Goal: Use online tool/utility: Utilize a website feature to perform a specific function

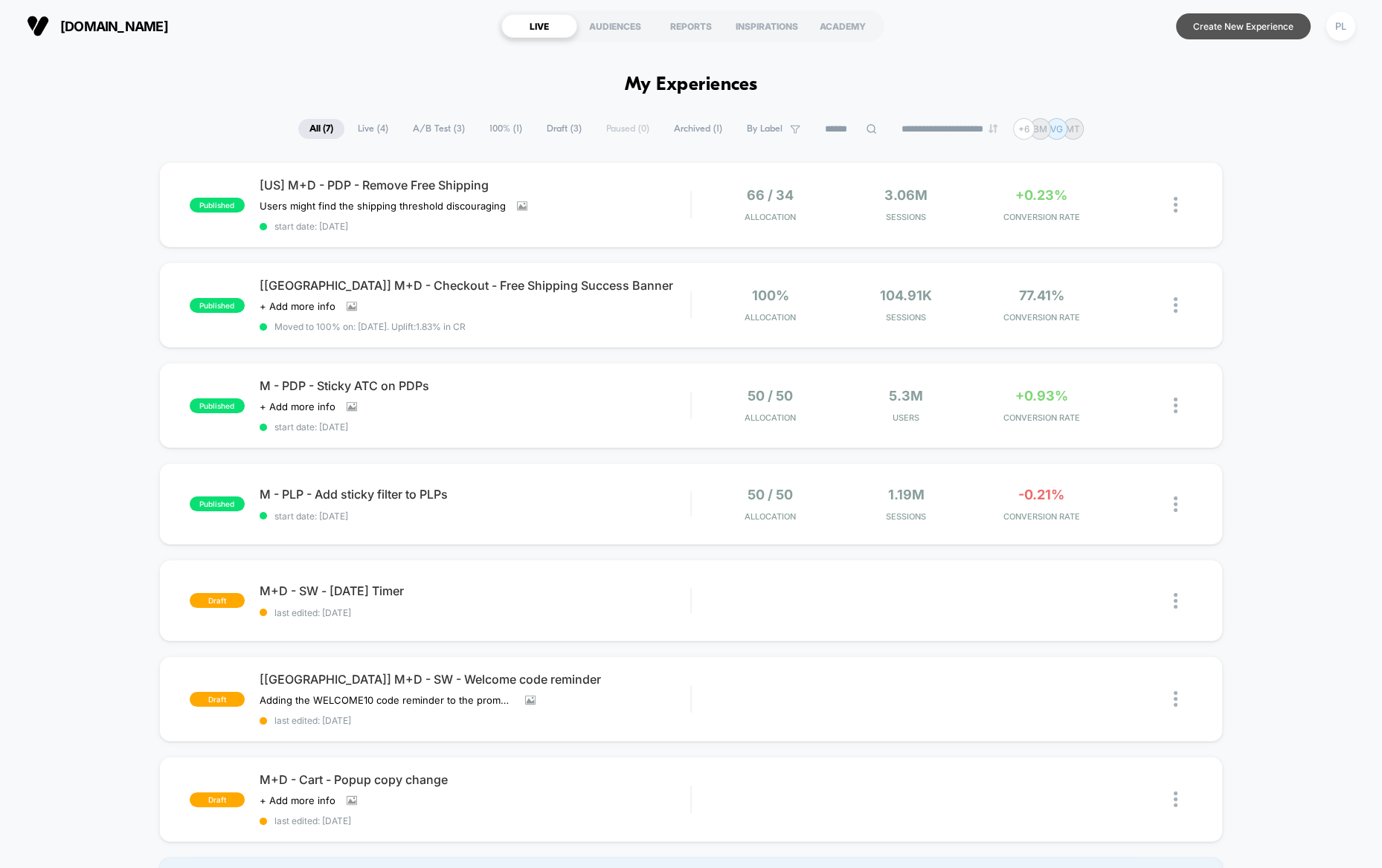
click at [1235, 26] on button "Create New Experience" at bounding box center [1244, 26] width 135 height 26
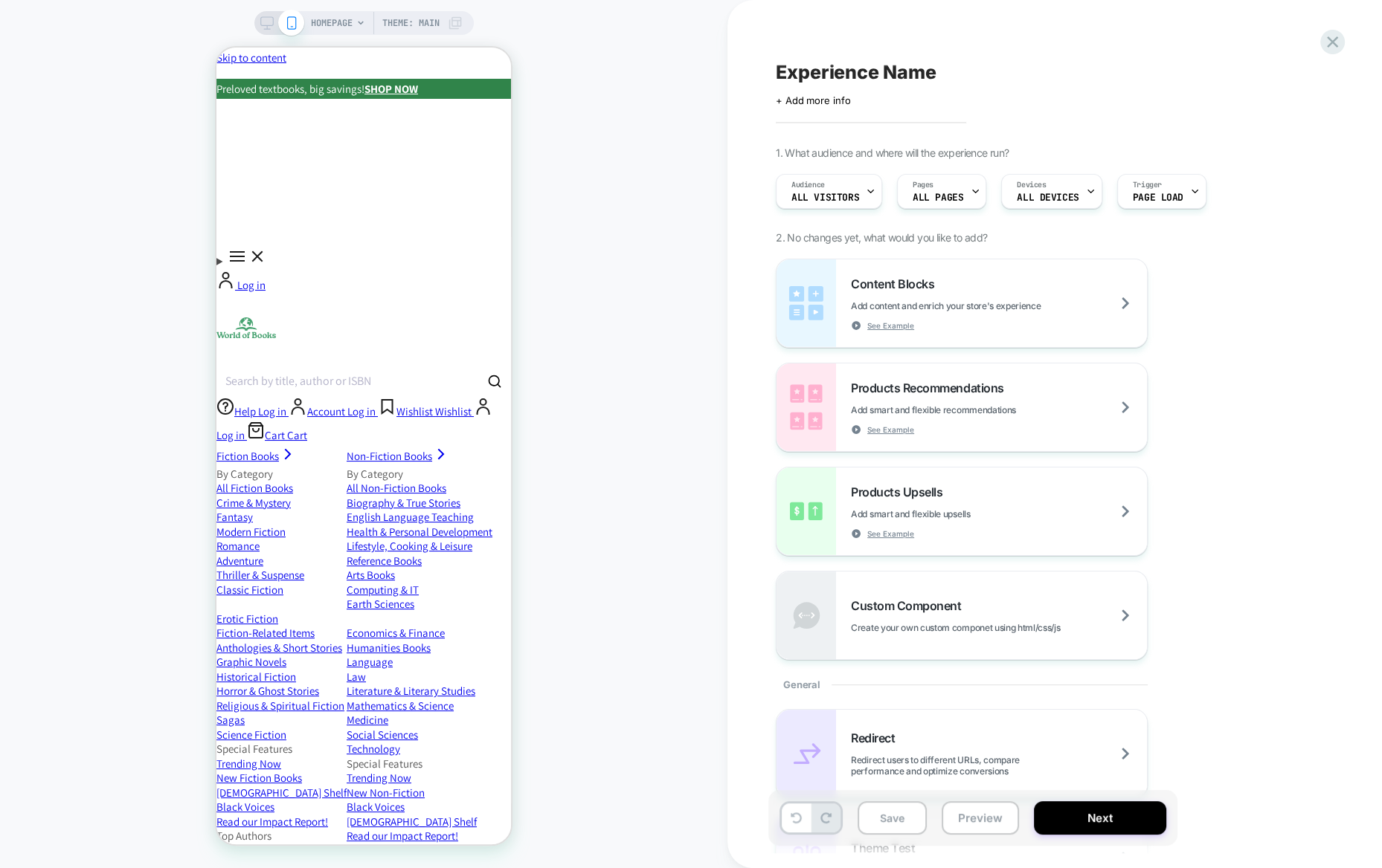
scroll to position [1, 0]
click at [868, 74] on span "Experience Name" at bounding box center [856, 72] width 160 height 22
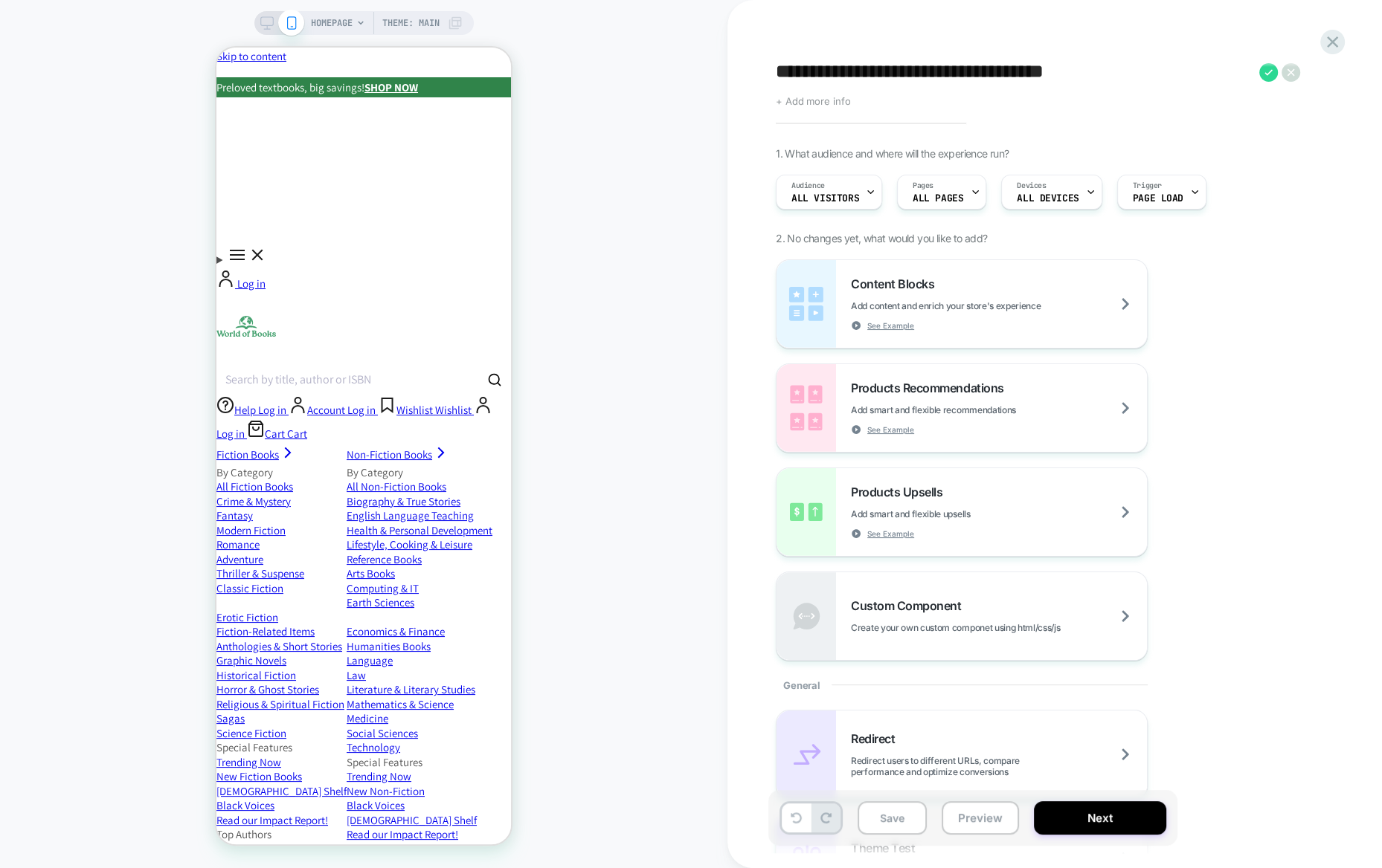
type textarea "**********"
click at [830, 102] on span "+ Add more info" at bounding box center [812, 101] width 74 height 12
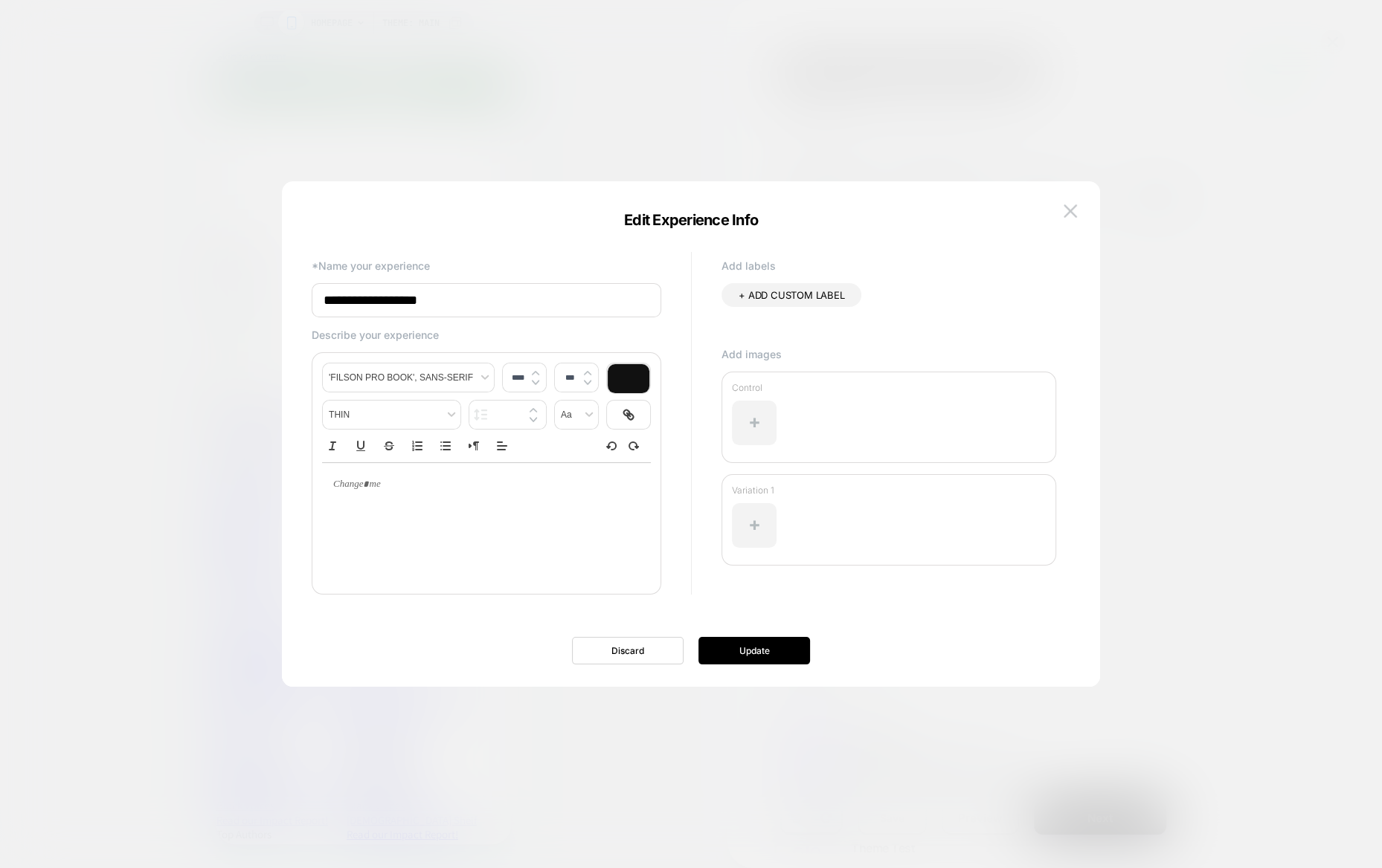
click at [445, 298] on input "**********" at bounding box center [486, 301] width 350 height 34
type input "**********"
type input "****"
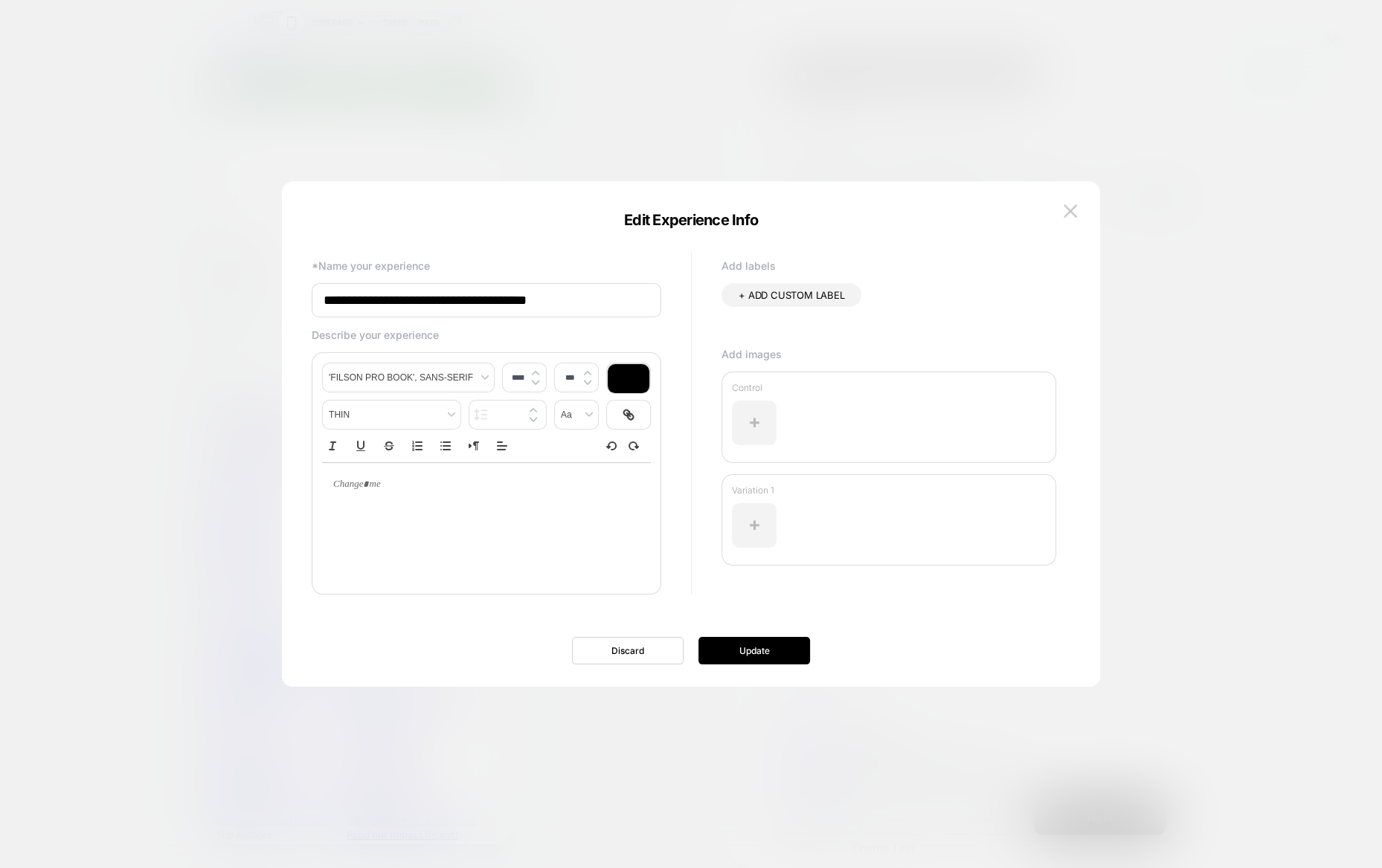
click at [394, 490] on p at bounding box center [481, 485] width 287 height 13
click at [371, 487] on p at bounding box center [481, 485] width 287 height 13
click at [752, 650] on button "Update" at bounding box center [754, 650] width 112 height 28
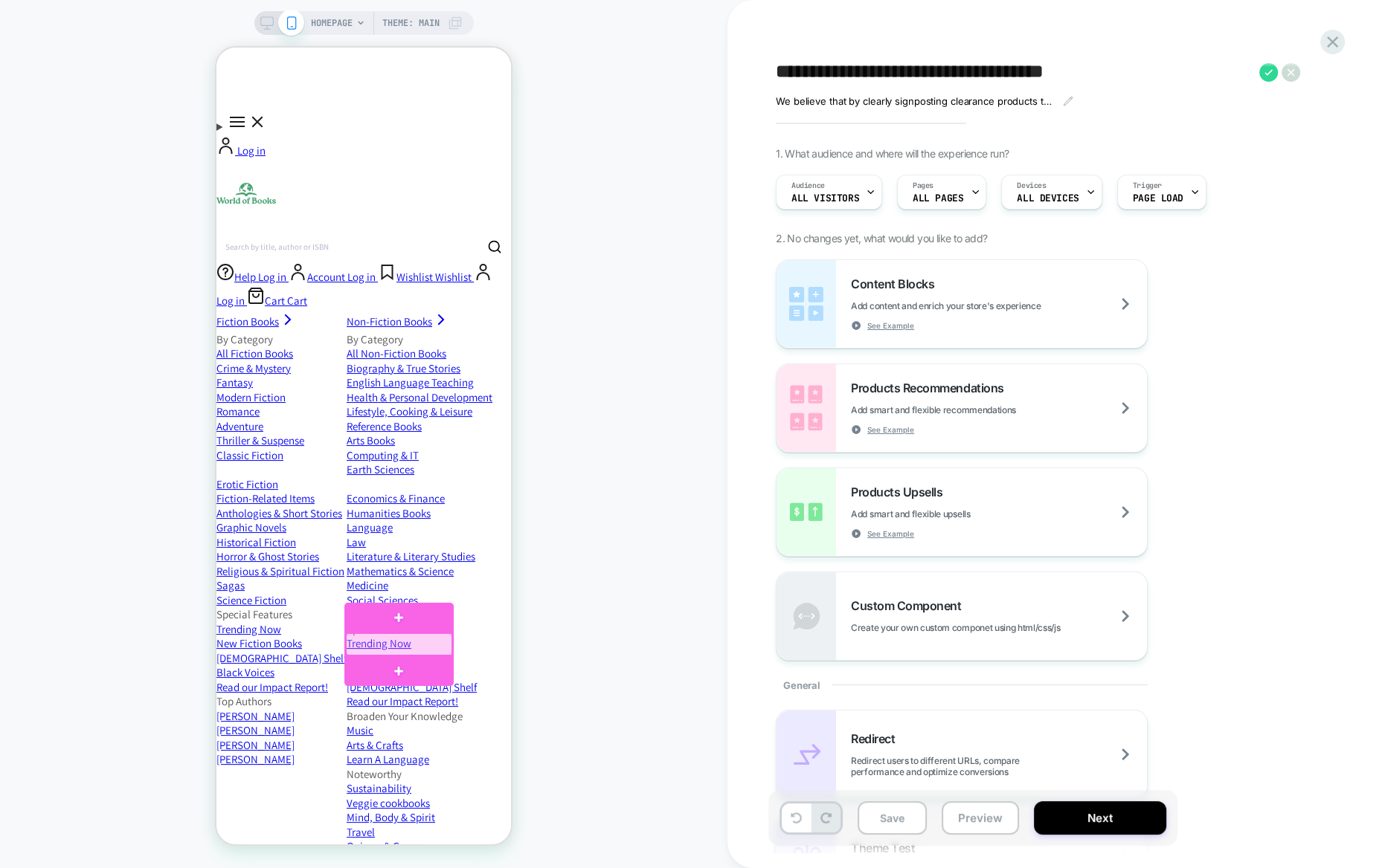
scroll to position [120, 0]
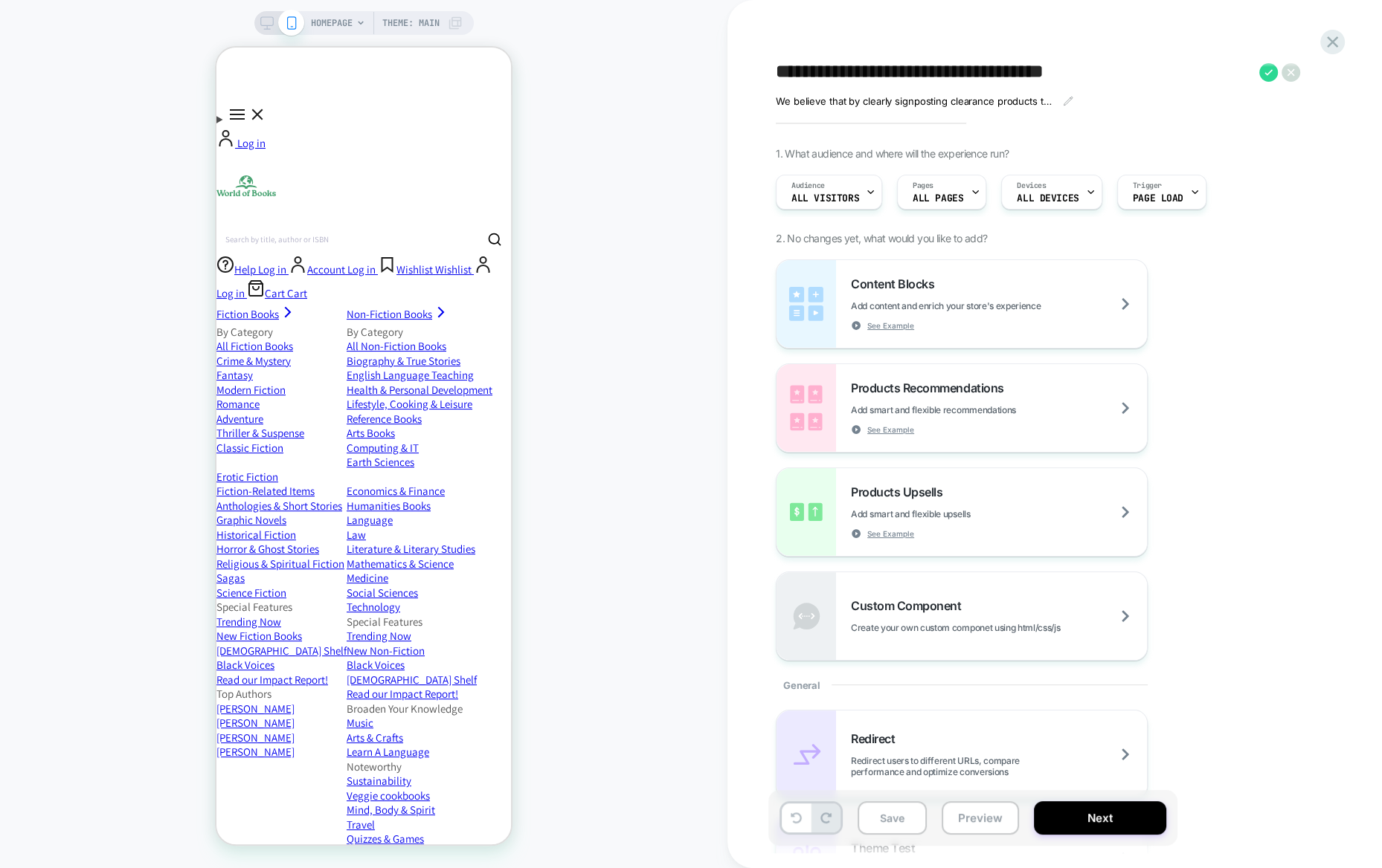
scroll to position [119, 0]
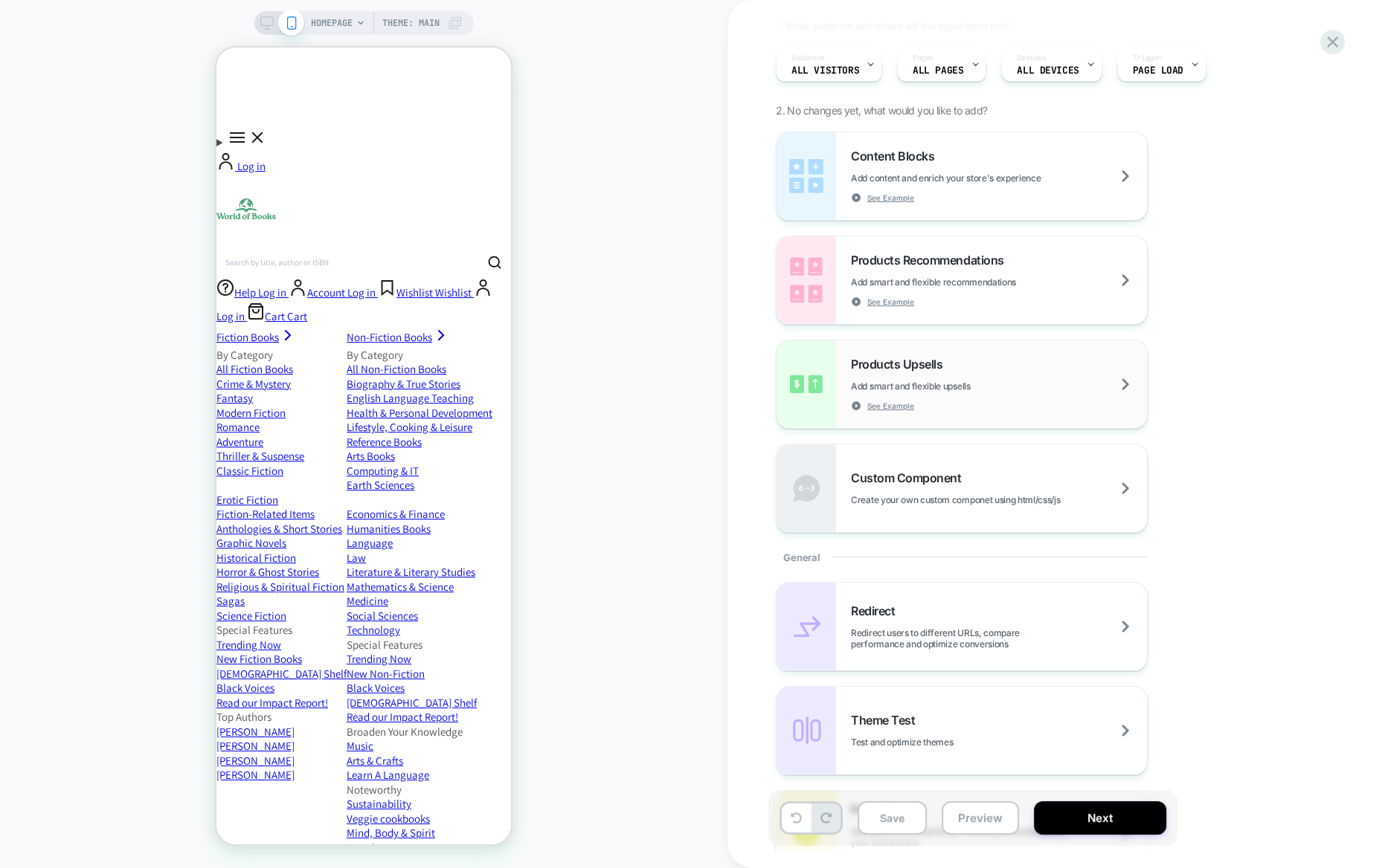
scroll to position [131, 0]
click at [1012, 480] on div "Custom Component Create your own custom componet using html/css/js" at bounding box center [999, 485] width 296 height 35
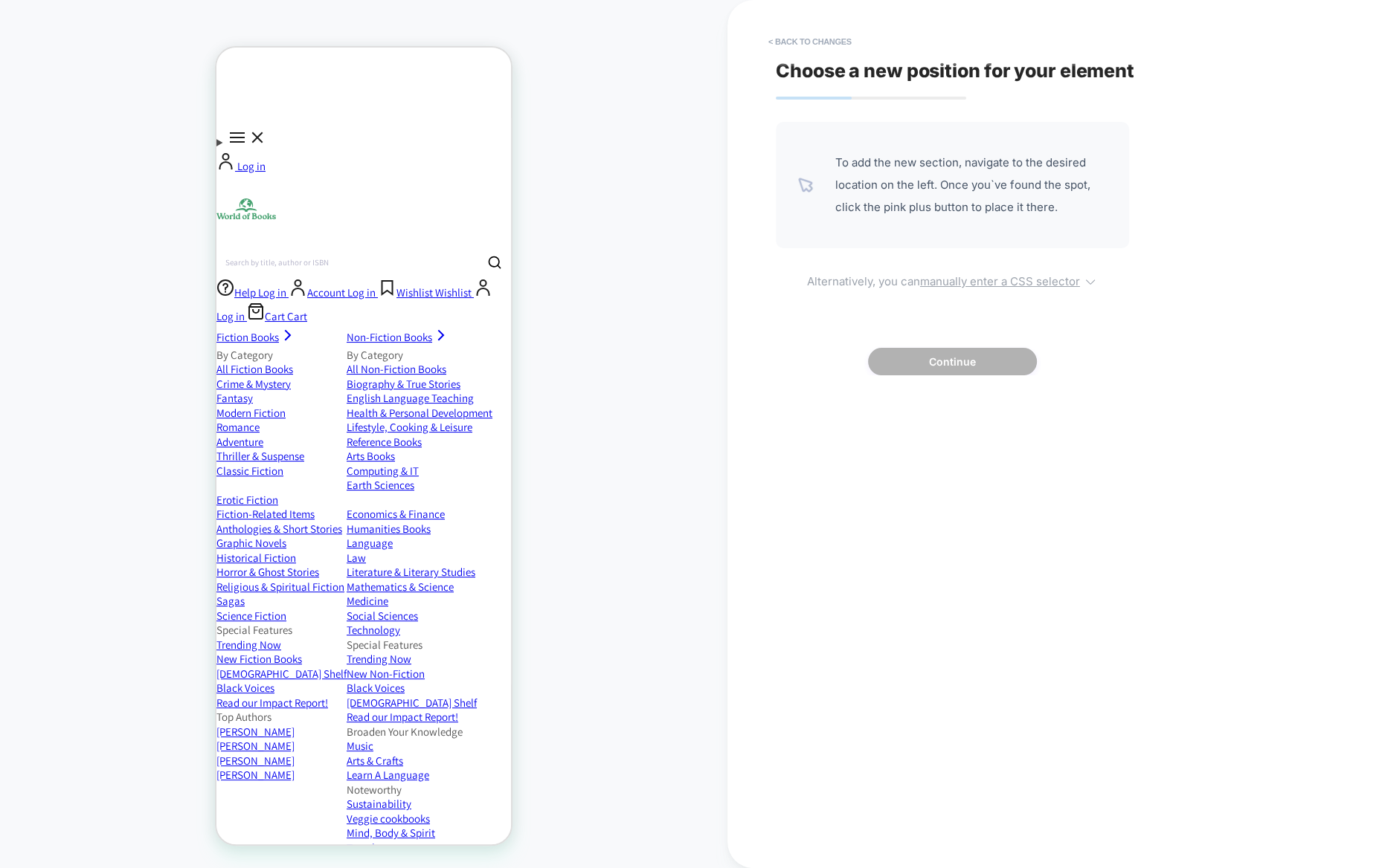
click at [946, 281] on u "manually enter a CSS selector" at bounding box center [1000, 281] width 160 height 14
select select "*******"
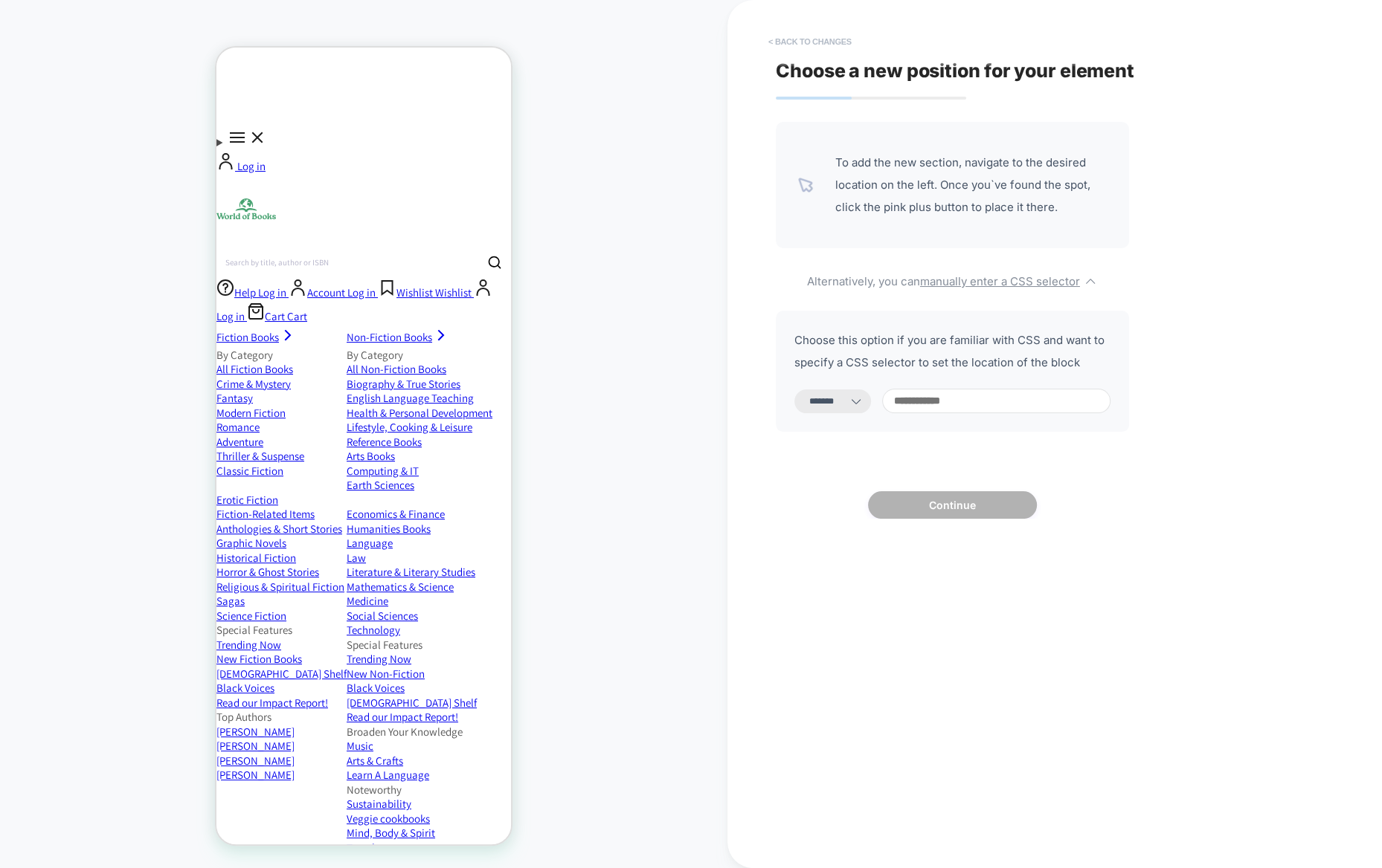
click at [818, 46] on button "< Back to changes" at bounding box center [809, 42] width 98 height 24
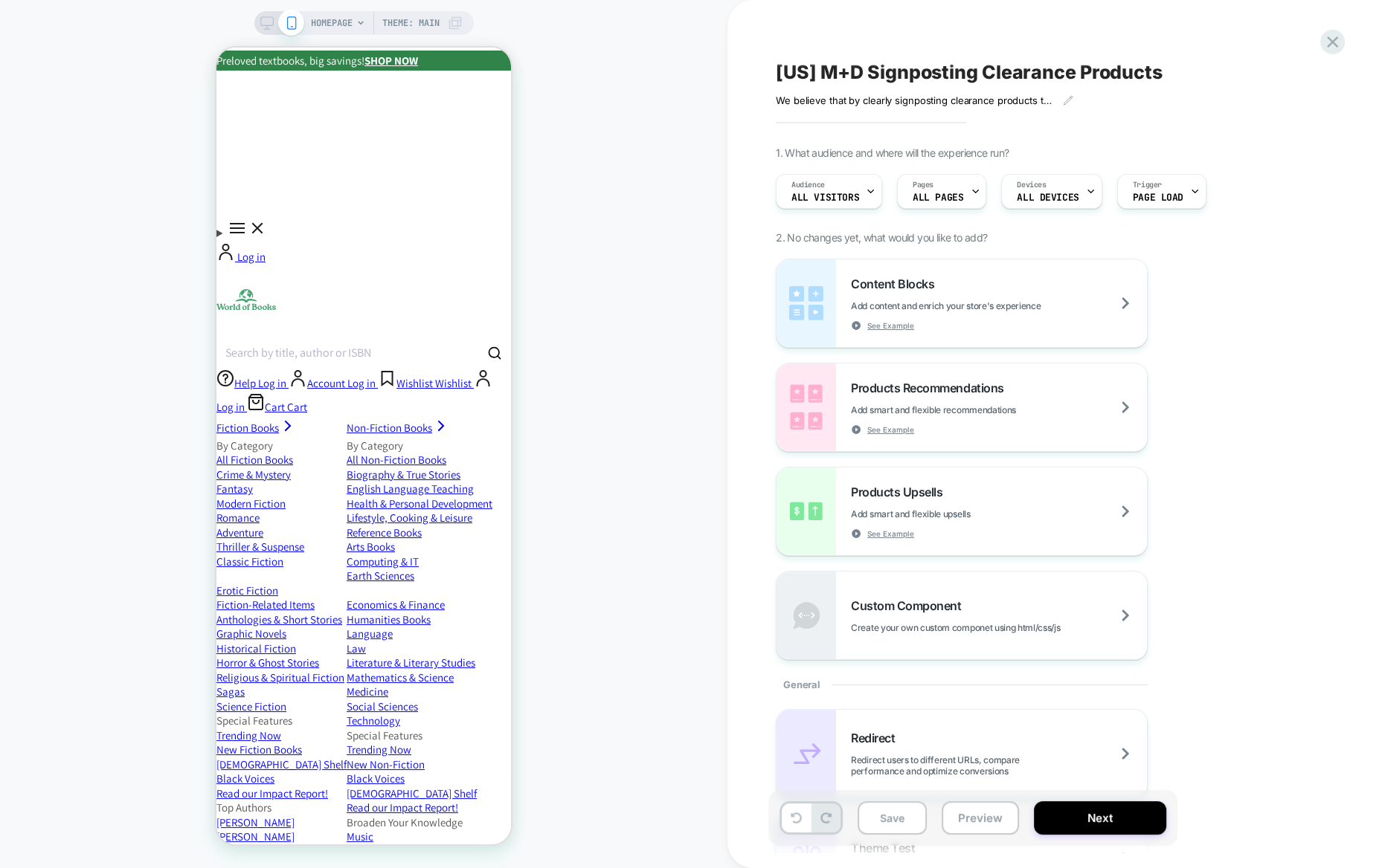
scroll to position [0, 0]
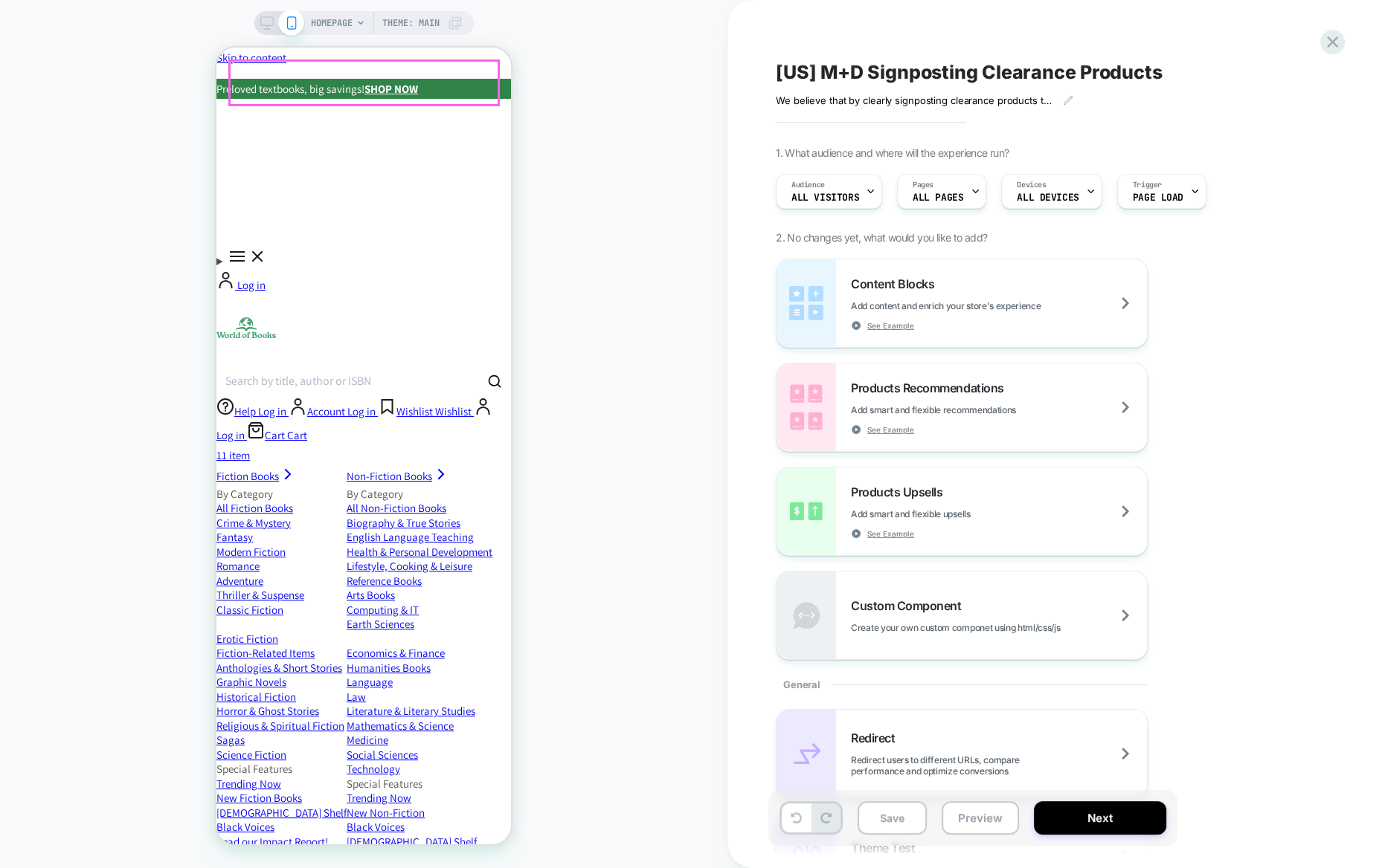
click at [216, 48] on button "Close" at bounding box center [216, 48] width 0 height 0
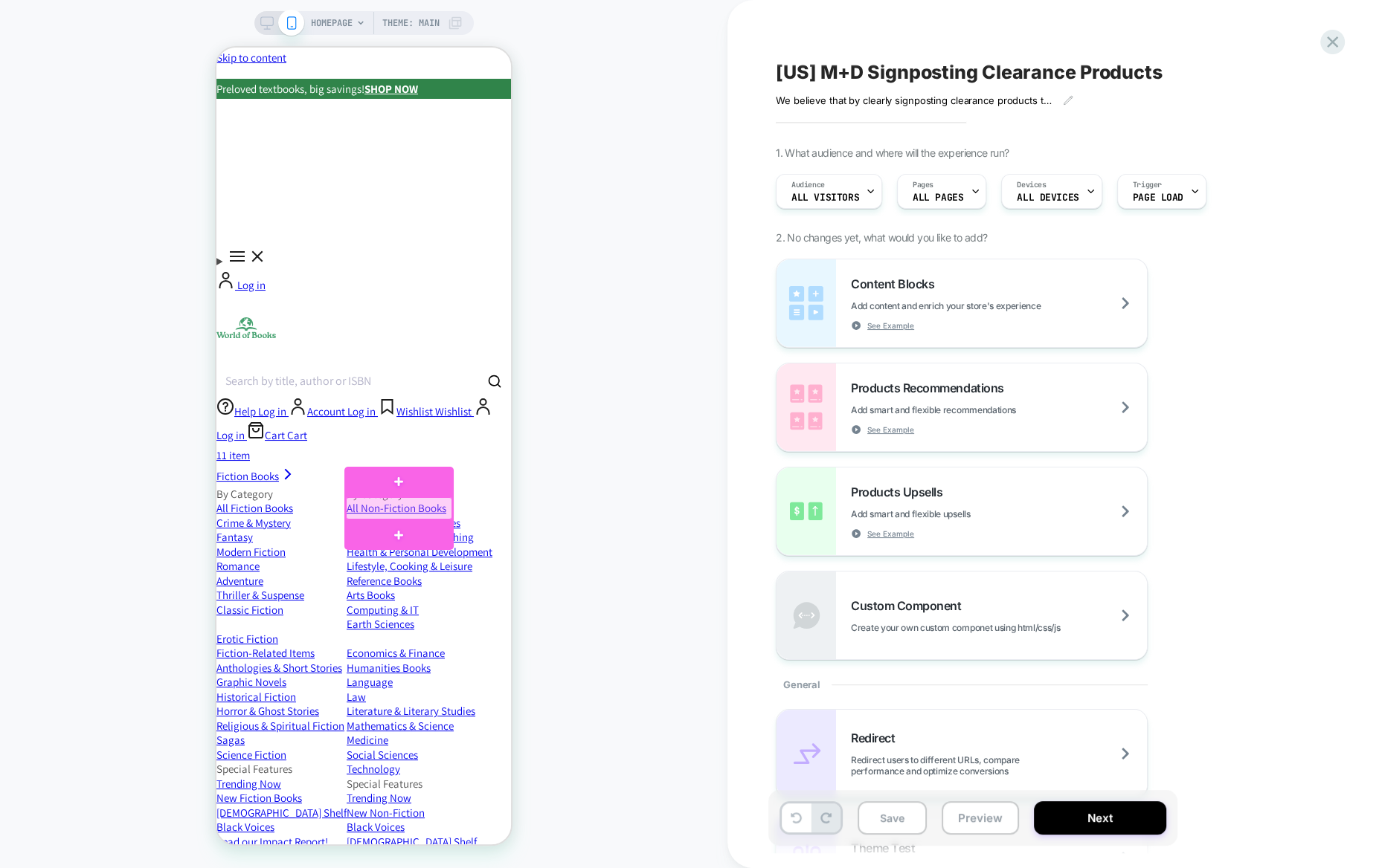
click at [386, 501] on div at bounding box center [399, 509] width 107 height 22
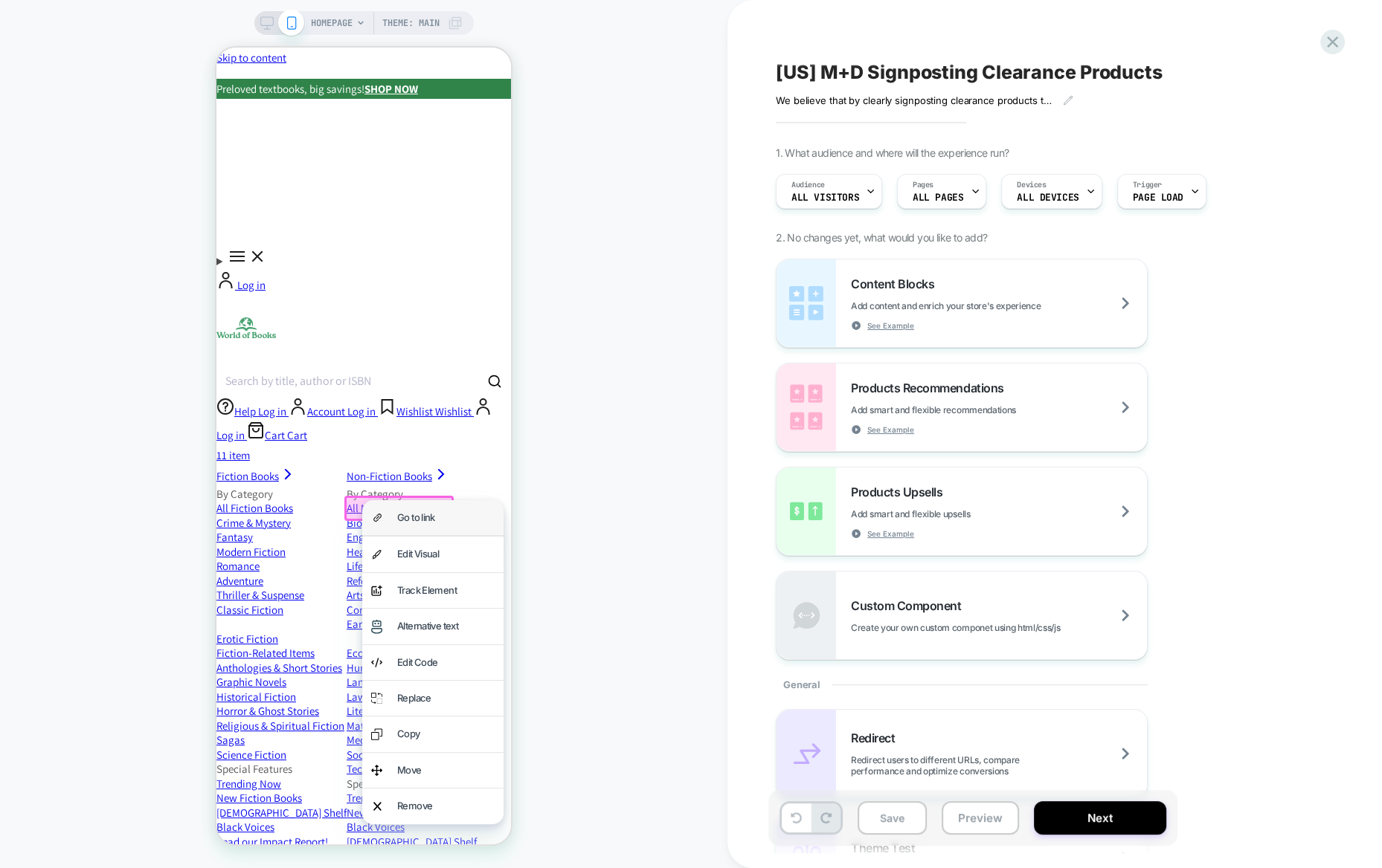
click at [402, 514] on div "Go to link" at bounding box center [446, 518] width 97 height 17
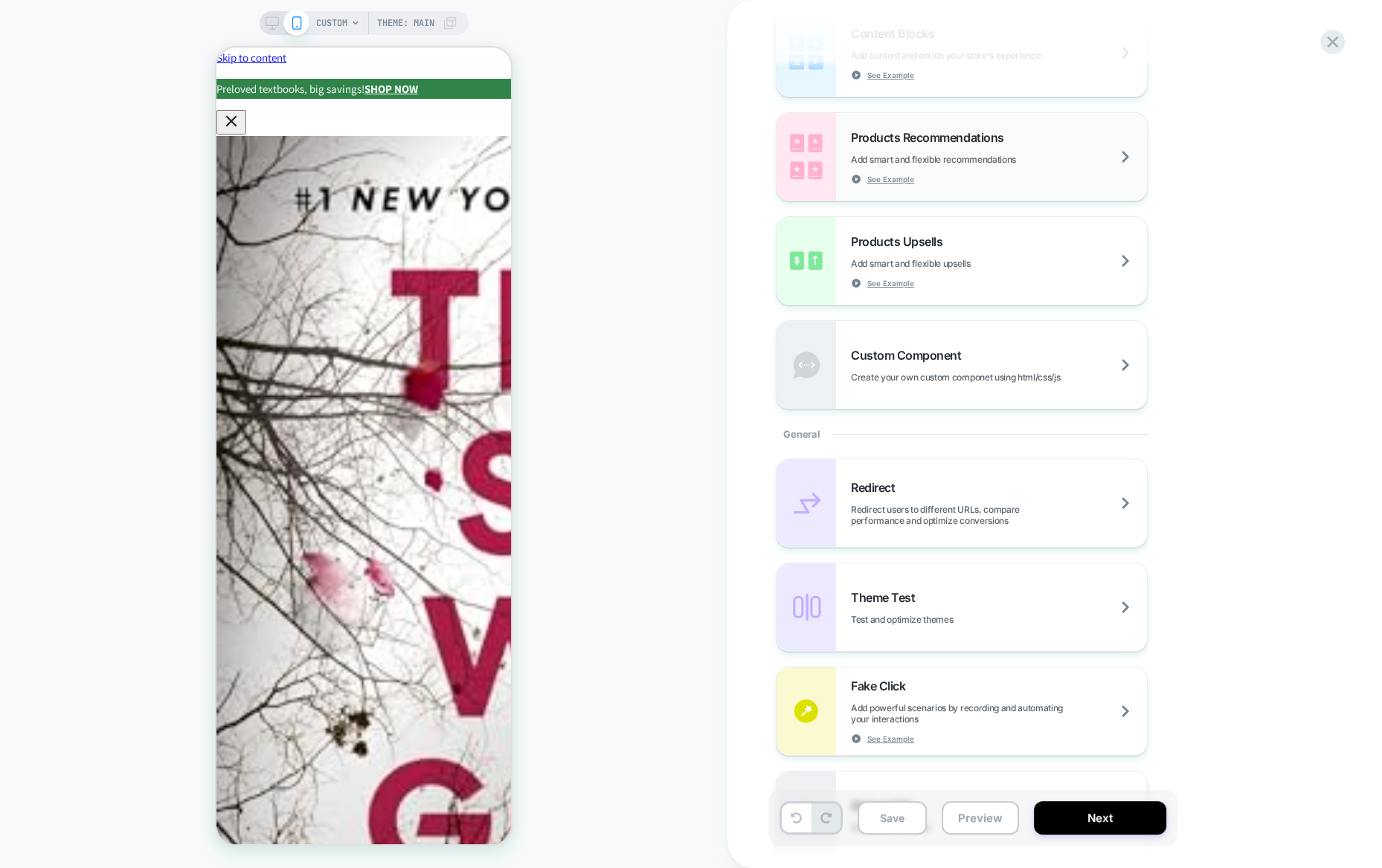
scroll to position [204, 0]
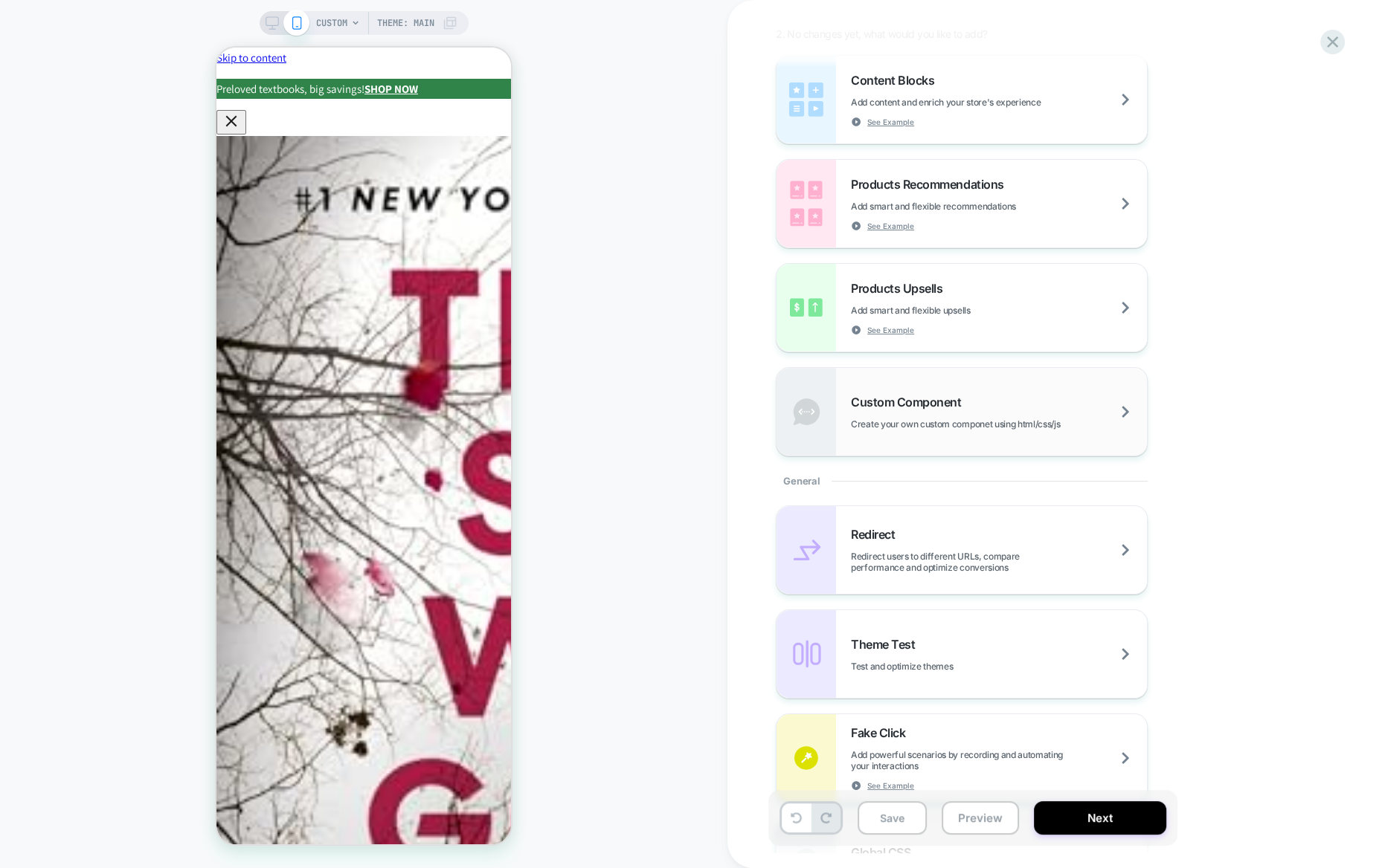
click at [931, 403] on span "Custom Component" at bounding box center [910, 403] width 118 height 15
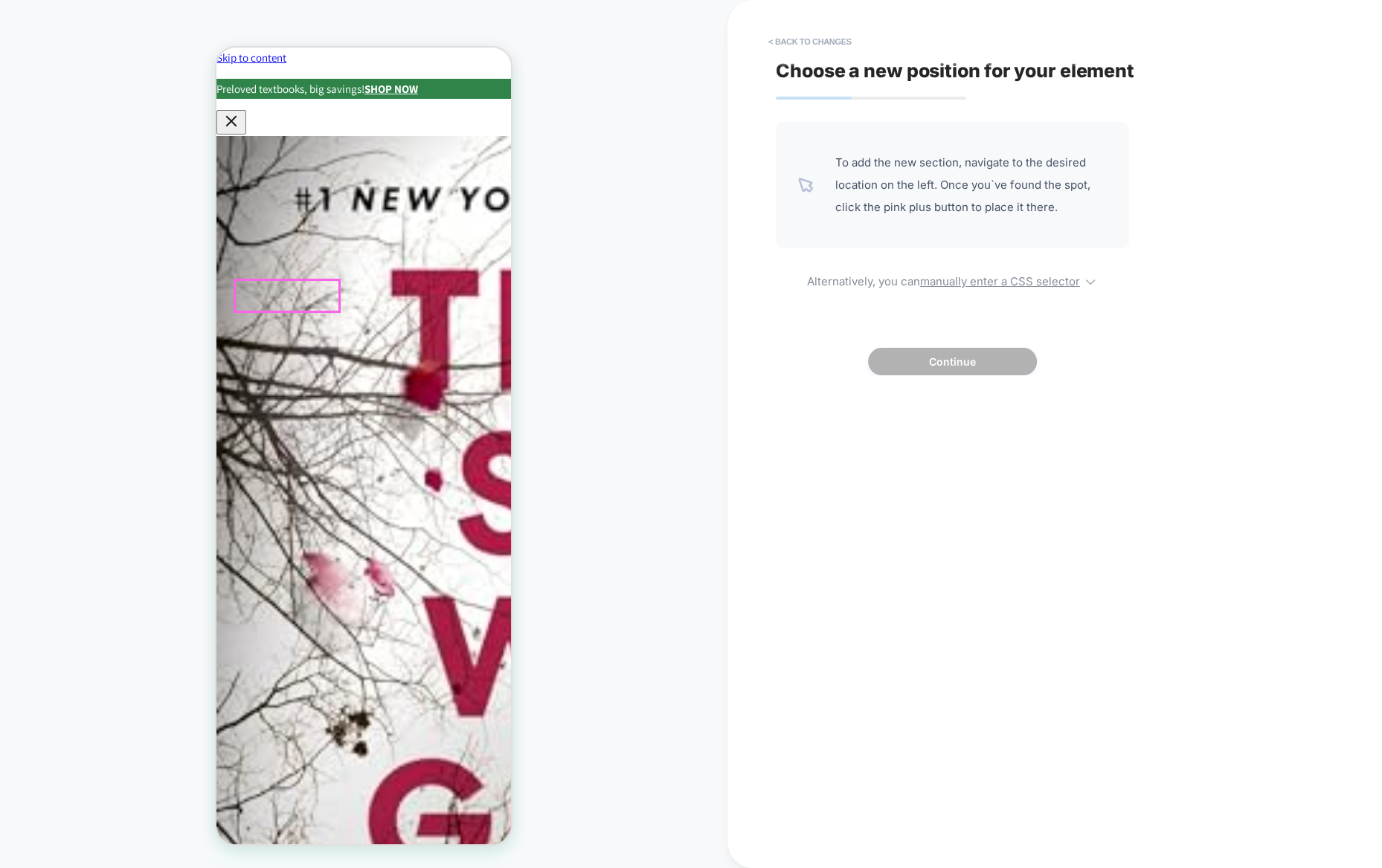
click at [284, 329] on div at bounding box center [287, 335] width 107 height 45
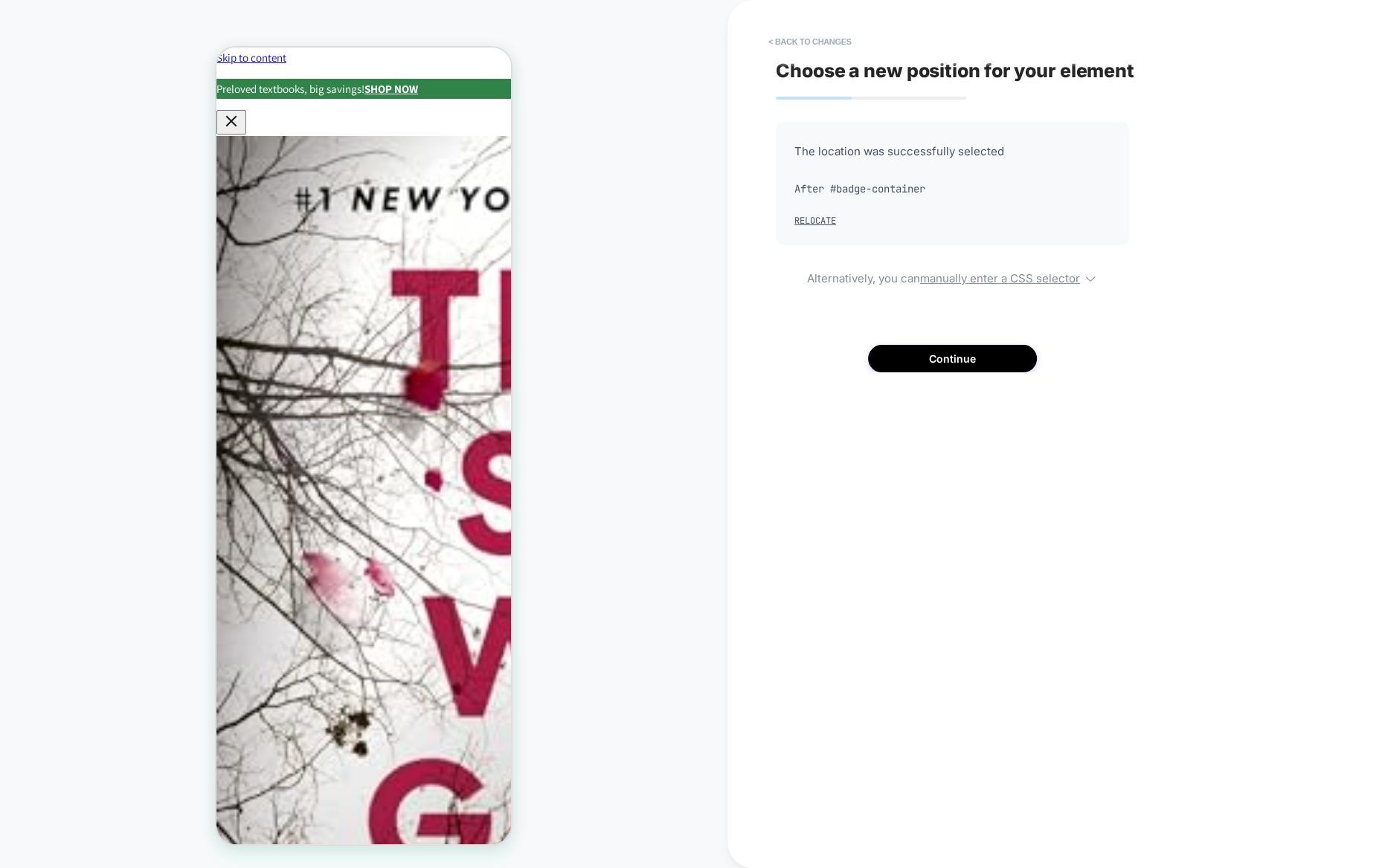
drag, startPoint x: 937, startPoint y: 189, endPoint x: 835, endPoint y: 192, distance: 102.0
click at [835, 192] on span "After #badge-container" at bounding box center [952, 189] width 316 height 22
click at [962, 275] on u "manually enter a CSS selector" at bounding box center [1000, 278] width 160 height 14
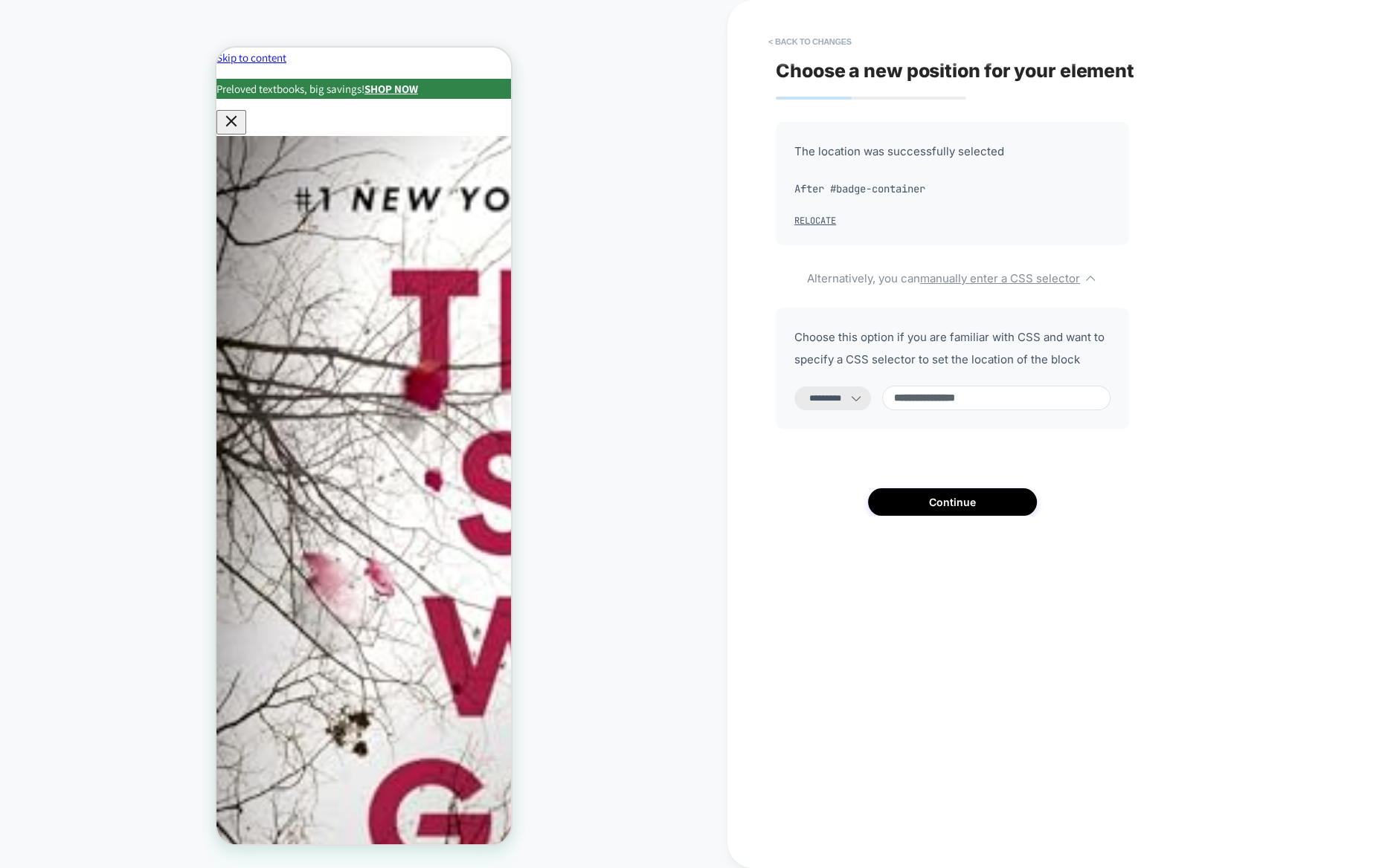
click at [846, 391] on select "**********" at bounding box center [832, 399] width 76 height 24
select select "*******"
click at [794, 387] on select "**********" at bounding box center [832, 399] width 76 height 24
click at [943, 507] on button "Continue" at bounding box center [952, 502] width 169 height 28
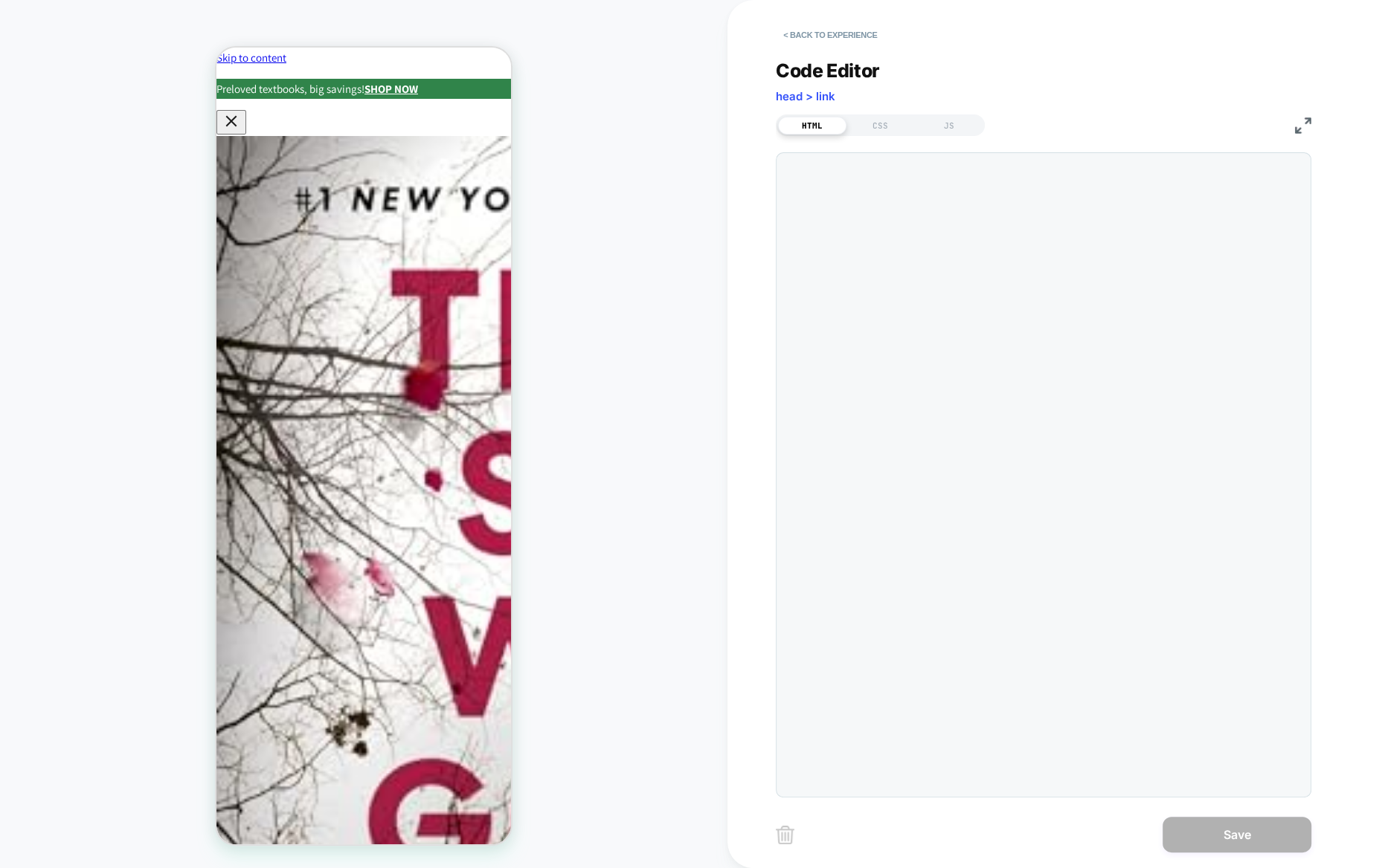
click at [927, 286] on div at bounding box center [1043, 475] width 535 height 645
click at [965, 629] on div at bounding box center [1043, 475] width 535 height 645
click at [866, 129] on div "CSS" at bounding box center [880, 126] width 68 height 18
click at [818, 125] on div "HTML" at bounding box center [812, 126] width 68 height 18
click at [895, 241] on div at bounding box center [1043, 475] width 535 height 645
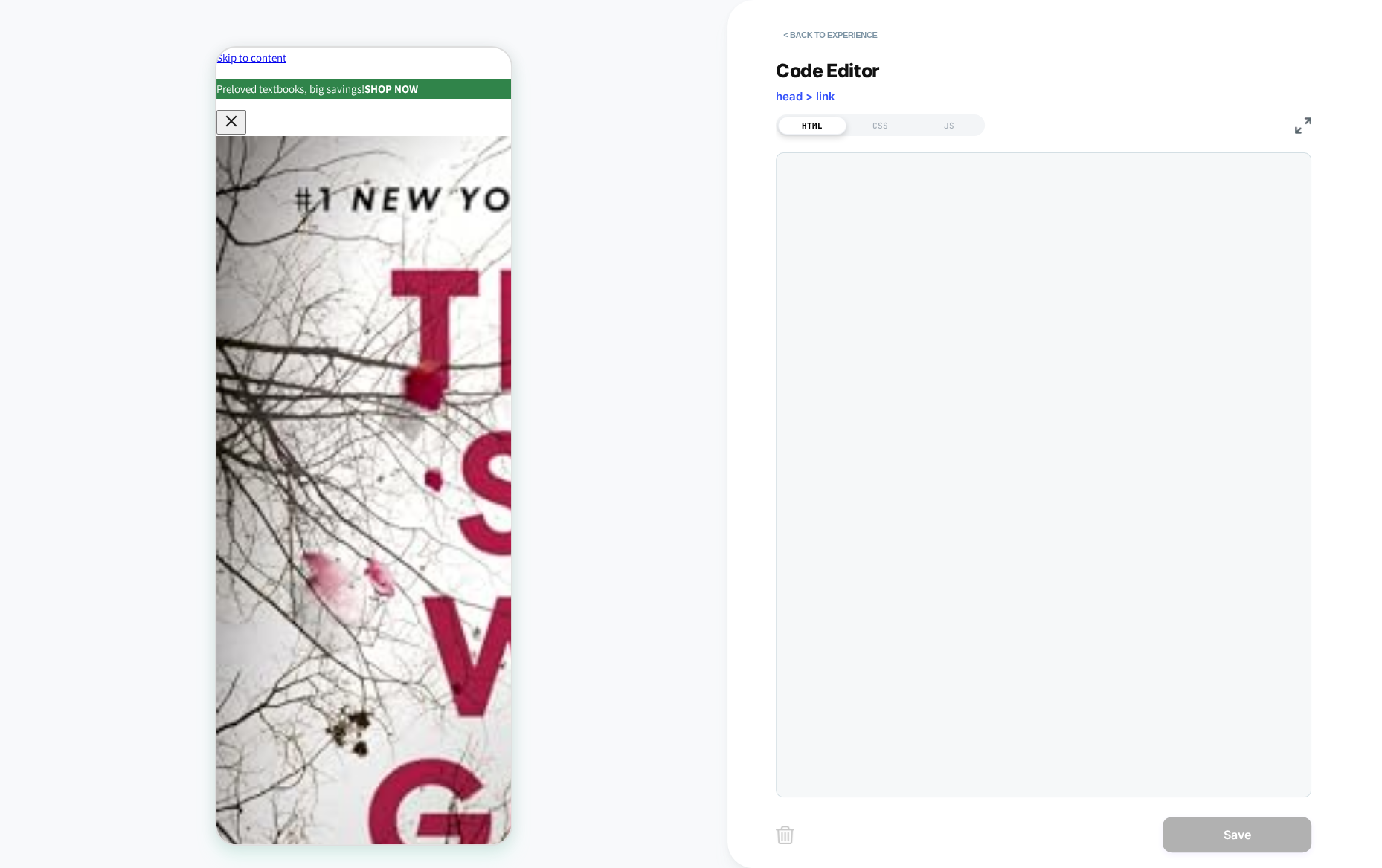
scroll to position [19, 0]
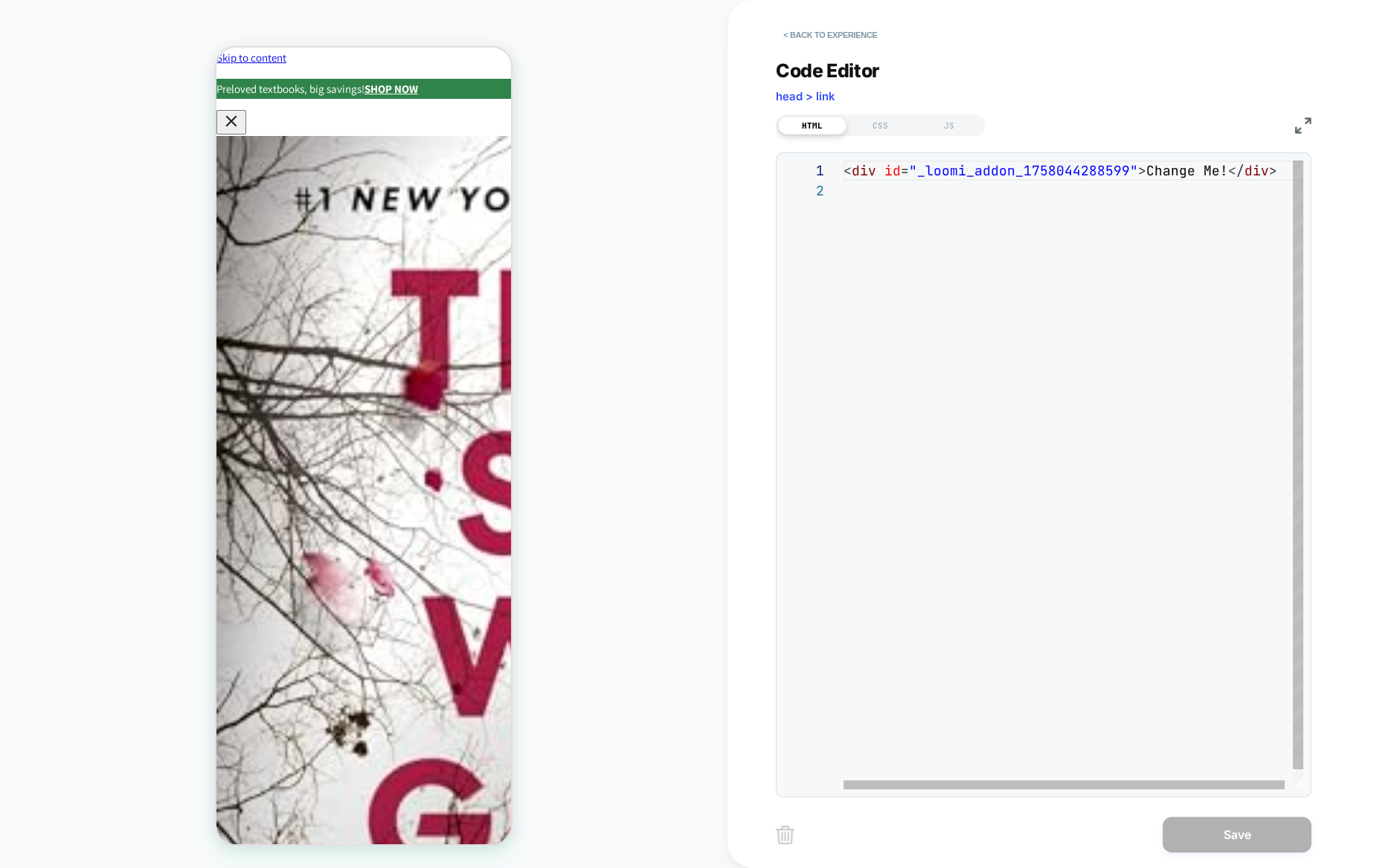
click at [996, 171] on div "< div id = "_loomi_addon_1758044288599" > Change Me! </ div >" at bounding box center [1077, 485] width 468 height 649
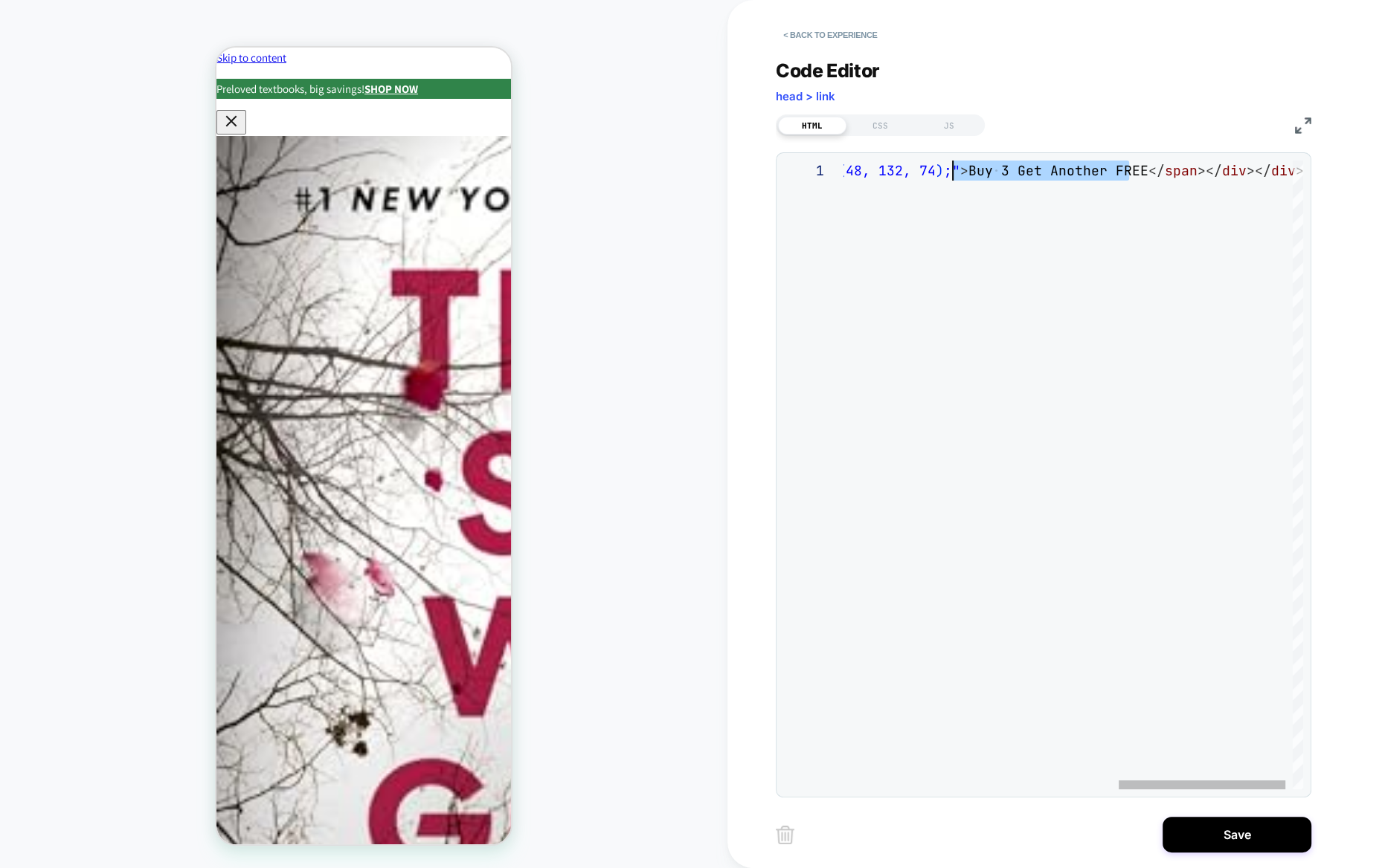
scroll to position [0, 867]
drag, startPoint x: 1131, startPoint y: 174, endPoint x: 955, endPoint y: 172, distance: 176.0
click at [955, 172] on div "< div id = "badge-container" >< div >< span style = "color: rgb ( 255, 255, 255…" at bounding box center [704, 475] width 1239 height 629
click at [1071, 174] on div "< div id = "badge-container" >< div >< span style = "color: rgb ( 255, 255, 255…" at bounding box center [800, 475] width 1134 height 629
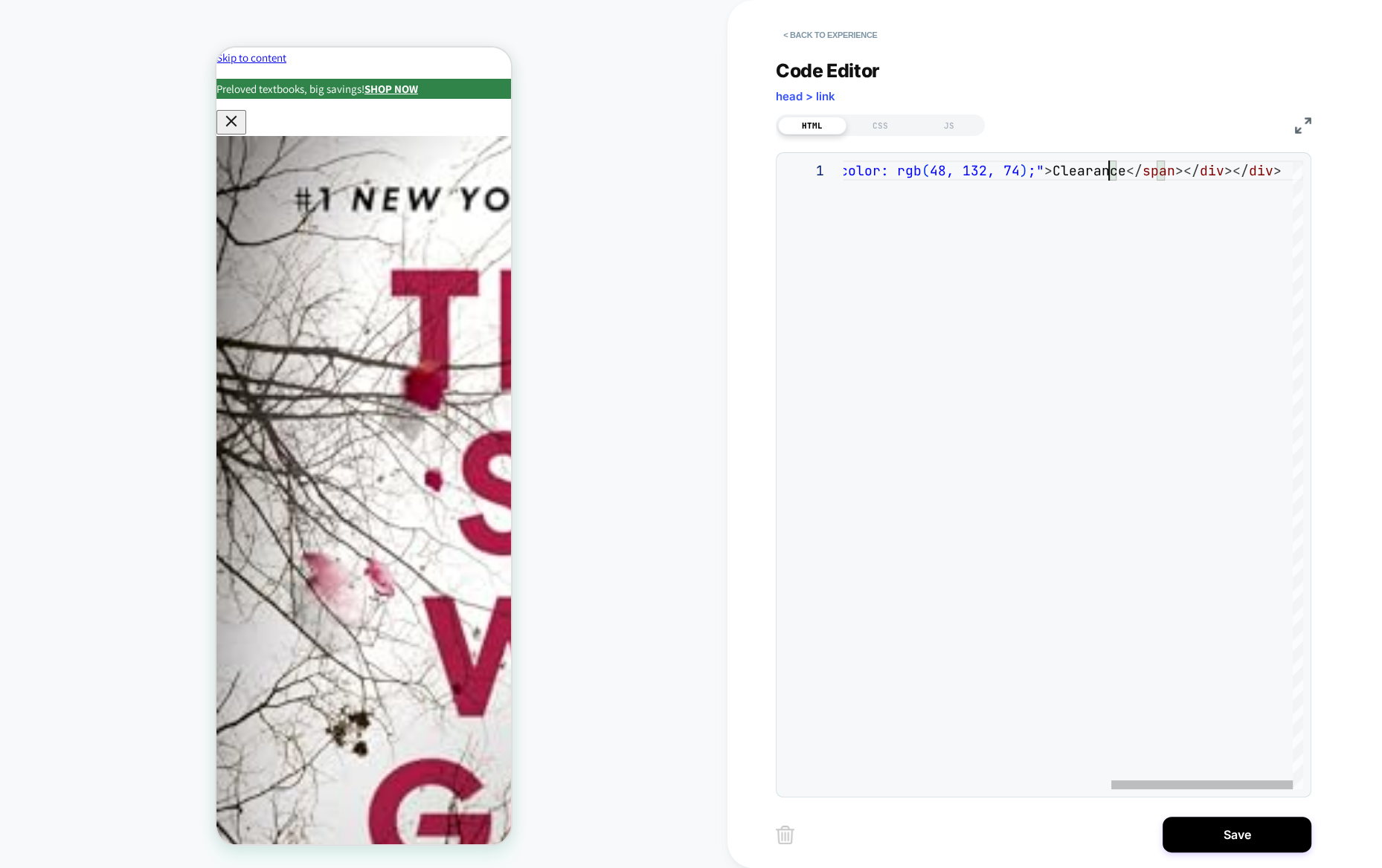
scroll to position [0, 939]
click at [1110, 176] on div "< div id = "badge-container" >< div >< span style = "color: rgb ( 255, 255, 255…" at bounding box center [736, 475] width 1134 height 629
drag, startPoint x: 1062, startPoint y: 172, endPoint x: 857, endPoint y: 177, distance: 205.1
click at [857, 177] on div "< div id = "badge-container" >< div >< span style = "color: rgb ( 255, 255, 255…" at bounding box center [798, 475] width 1175 height 629
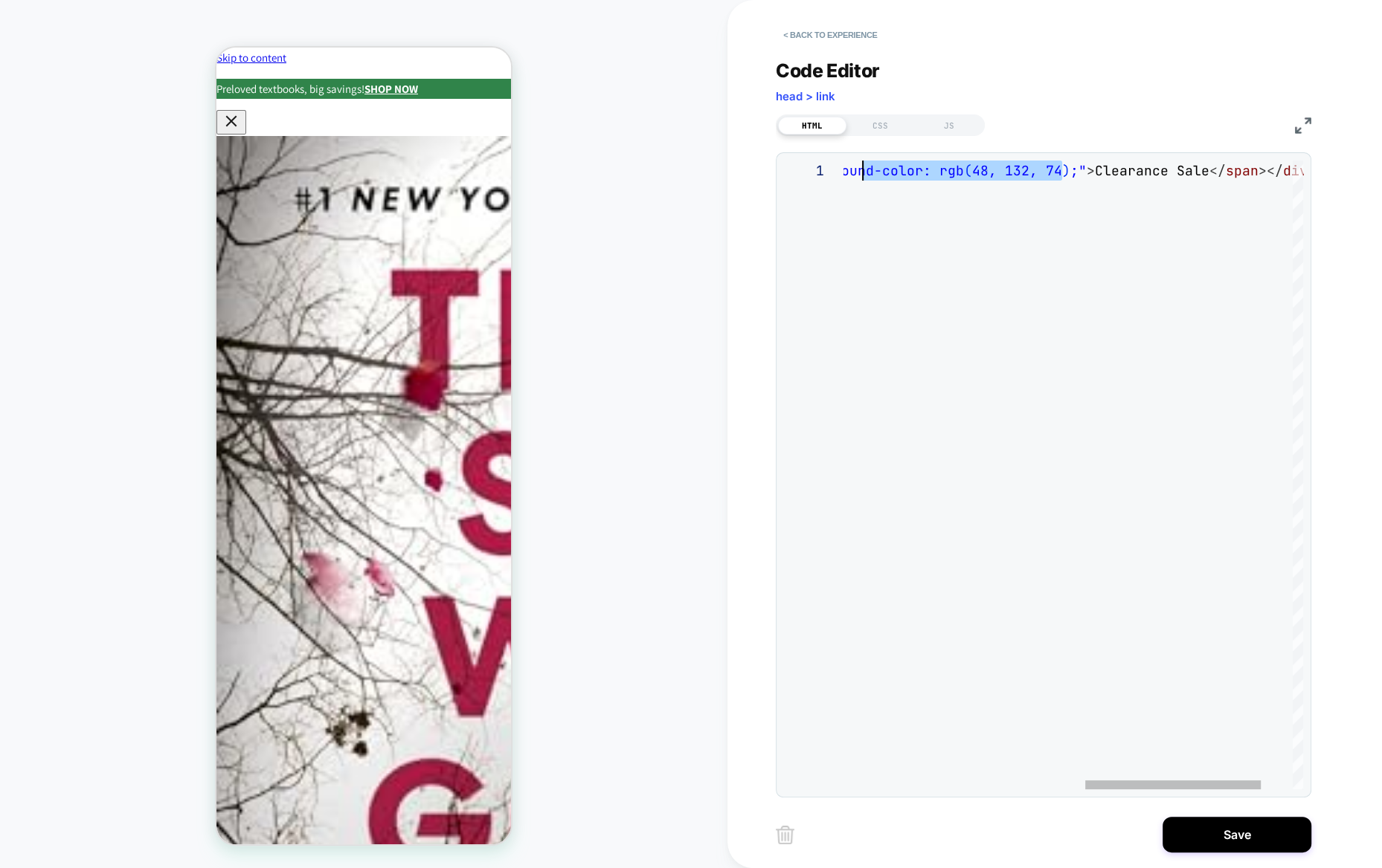
scroll to position [0, 1131]
click at [1053, 181] on div "< div id = "badge-container" >< div >< span style = "color: rgb ( 255, 255, 255…" at bounding box center [798, 475] width 1175 height 629
drag, startPoint x: 994, startPoint y: 173, endPoint x: 908, endPoint y: 170, distance: 86.1
click at [908, 170] on div "< div id = "badge-container" >< div >< span style = "color: rgb ( 255, 255, 255…" at bounding box center [748, 475] width 1175 height 629
type textarea "**********"
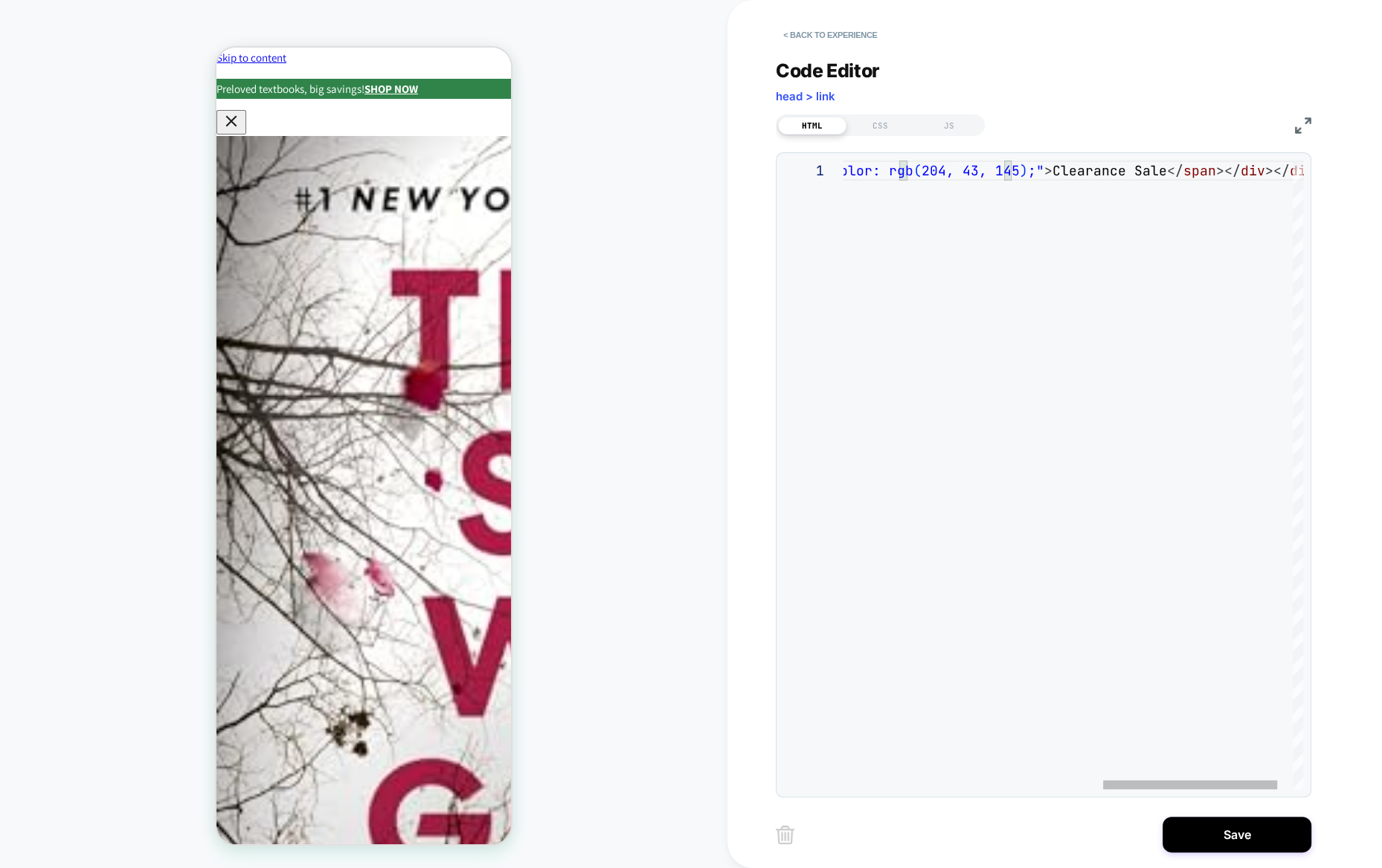
scroll to position [0, 1139]
click at [957, 224] on div "< div id = "badge-container" >< div >< span style = "color: rgb ( 255, 255, 255…" at bounding box center [752, 475] width 1183 height 629
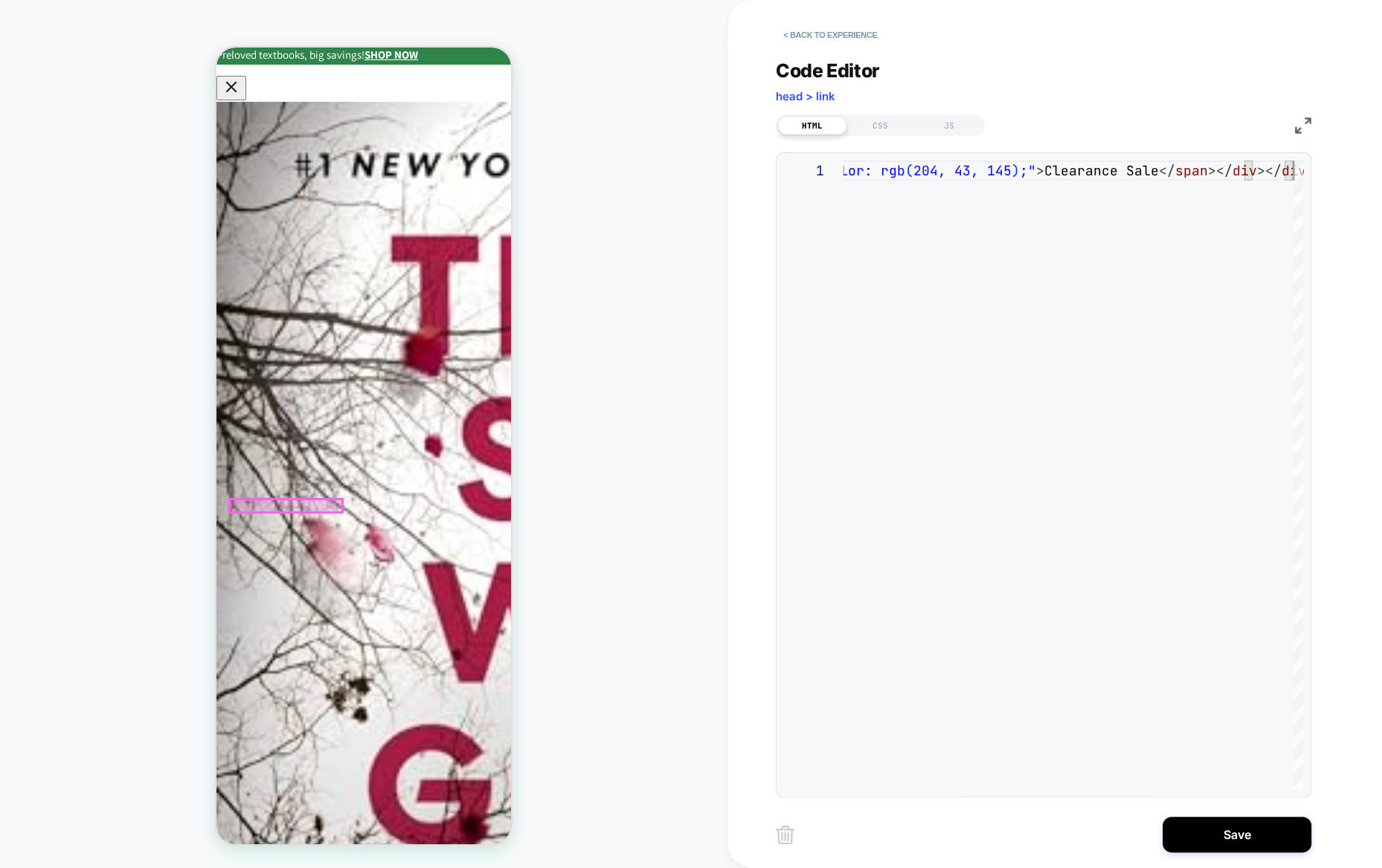
scroll to position [35, 0]
click at [951, 123] on div "JS" at bounding box center [949, 126] width 68 height 18
click at [819, 132] on div "HTML" at bounding box center [812, 126] width 68 height 18
click at [877, 129] on div "CSS" at bounding box center [880, 126] width 68 height 18
click at [809, 125] on div "HTML" at bounding box center [812, 126] width 68 height 18
